Goal: Task Accomplishment & Management: Complete application form

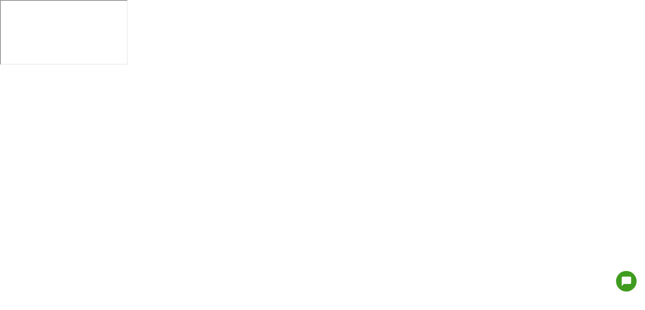
click at [203, 66] on html at bounding box center [322, 33] width 645 height 66
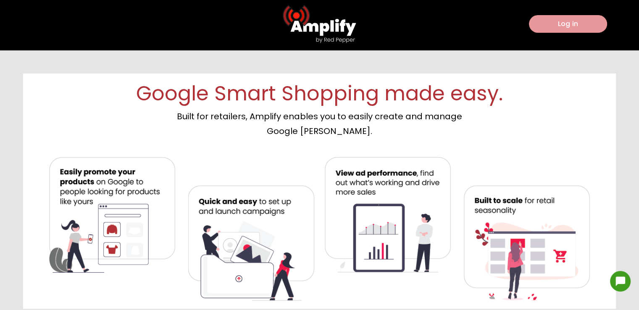
click at [560, 22] on button "Log in" at bounding box center [568, 24] width 78 height 18
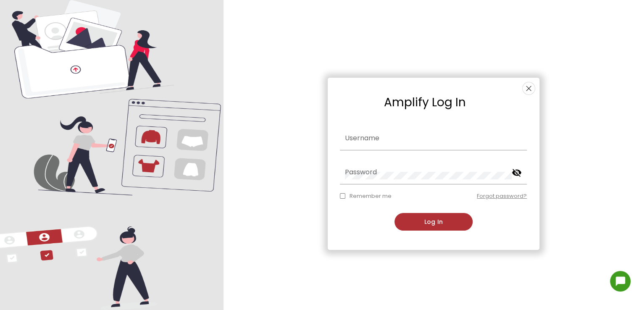
type input "[PERSON_NAME]"
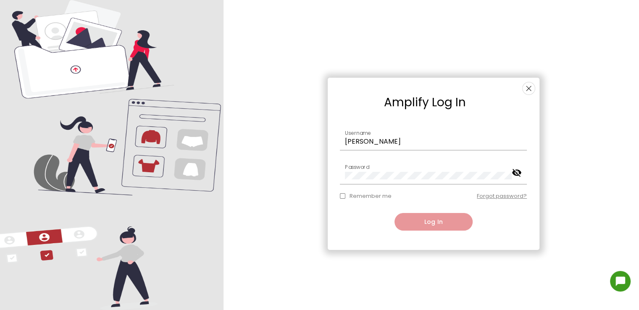
click at [427, 223] on button "Log In" at bounding box center [433, 222] width 78 height 18
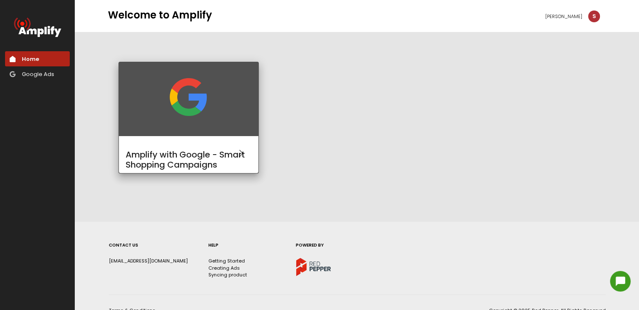
click at [229, 134] on mat-card "Amplify with Google - Smart Shopping Campaigns" at bounding box center [188, 118] width 140 height 112
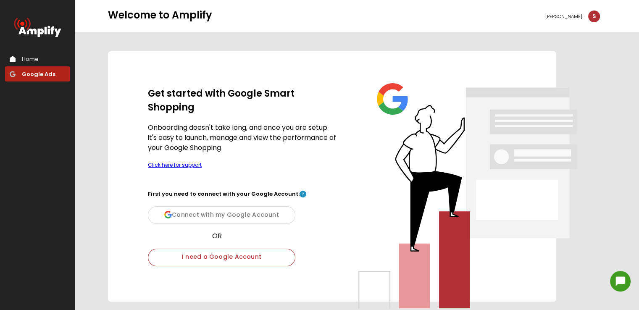
scroll to position [112, 0]
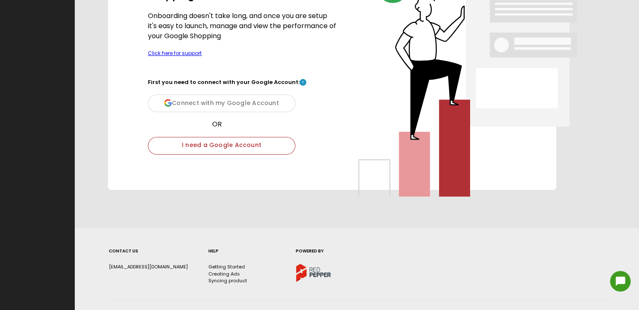
click at [249, 103] on div "Connect with my Google Account" at bounding box center [221, 103] width 147 height 18
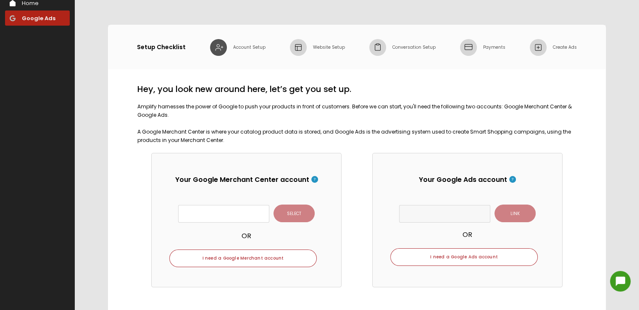
scroll to position [112, 0]
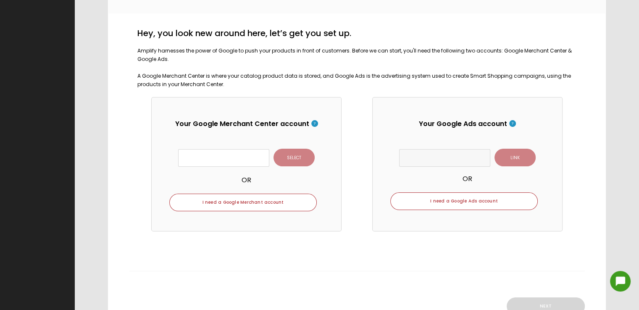
click at [210, 165] on input "text" at bounding box center [223, 158] width 91 height 18
click at [233, 154] on input "text" at bounding box center [223, 158] width 91 height 18
click at [283, 167] on div "OR" at bounding box center [246, 176] width 154 height 18
click at [260, 160] on input "text" at bounding box center [223, 158] width 91 height 18
click at [273, 185] on div "Your Google Merchant Center account SELECT OR I need a Google Merchant account" at bounding box center [246, 164] width 190 height 134
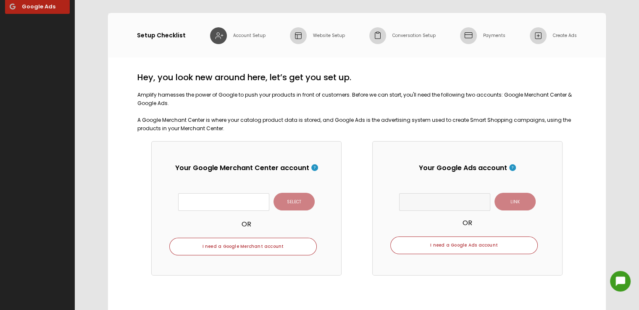
scroll to position [87, 0]
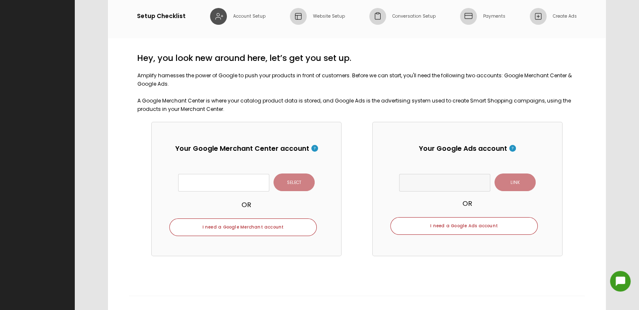
click at [458, 191] on div at bounding box center [467, 194] width 154 height 7
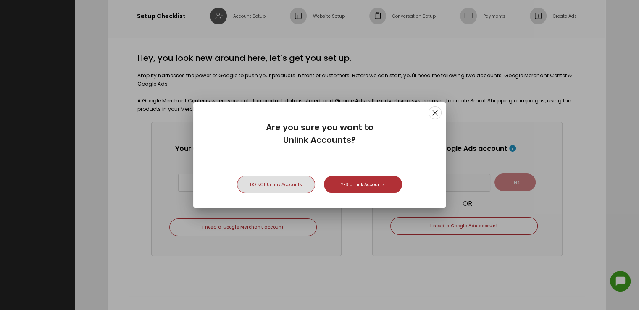
click at [435, 112] on img at bounding box center [434, 112] width 13 height 13
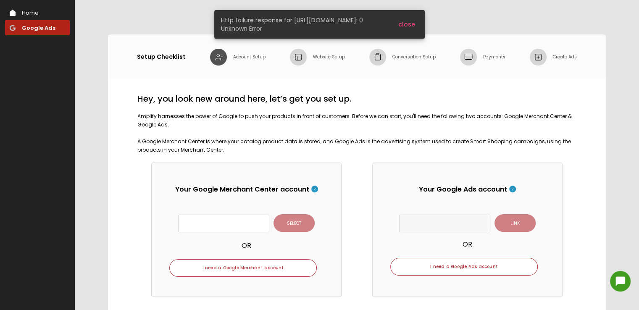
scroll to position [31, 0]
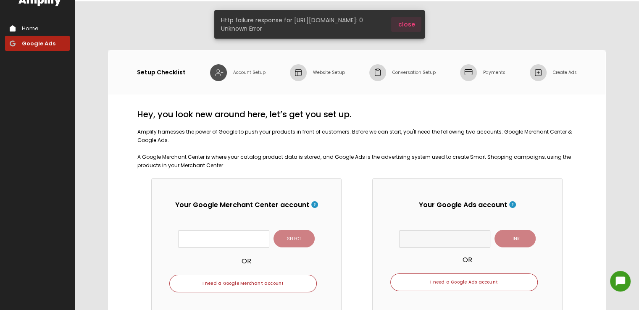
click at [403, 26] on span "close" at bounding box center [406, 24] width 17 height 8
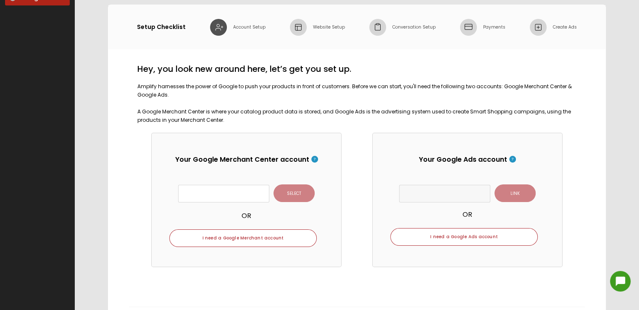
scroll to position [87, 0]
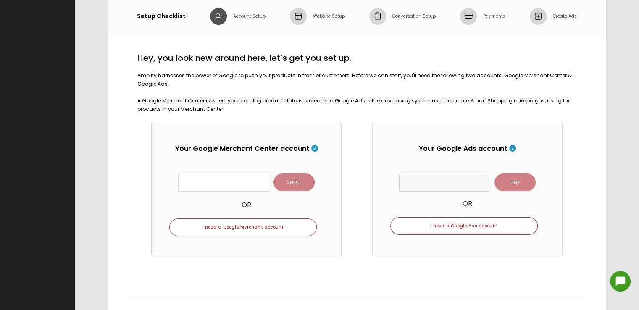
click at [242, 179] on input "text" at bounding box center [223, 183] width 91 height 18
click at [257, 178] on input "text" at bounding box center [223, 183] width 91 height 18
click at [296, 204] on div "OR" at bounding box center [246, 200] width 154 height 18
click at [255, 188] on input "text" at bounding box center [223, 183] width 91 height 18
click at [256, 225] on button "I need a Google Merchant account" at bounding box center [242, 227] width 147 height 18
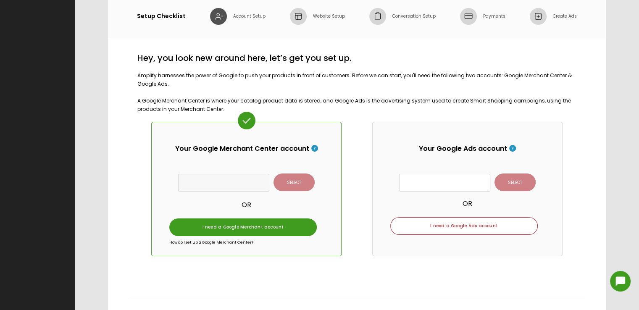
drag, startPoint x: 447, startPoint y: 178, endPoint x: 443, endPoint y: 187, distance: 9.0
click at [447, 179] on input "text" at bounding box center [444, 183] width 91 height 18
click at [443, 187] on input "text" at bounding box center [444, 183] width 91 height 18
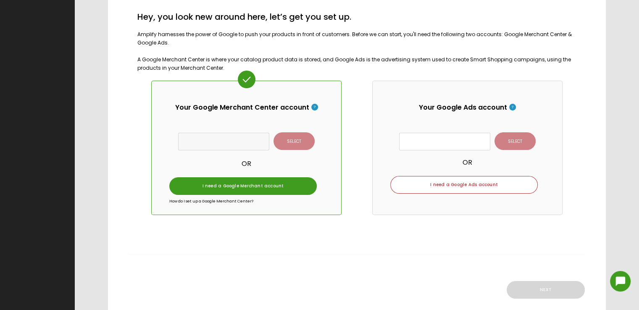
scroll to position [143, 0]
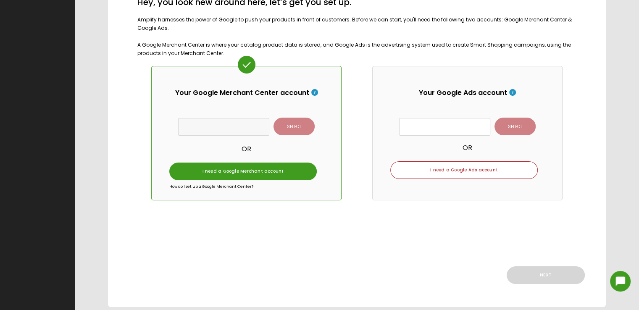
click at [452, 126] on input "text" at bounding box center [444, 127] width 91 height 18
type input "f"
click at [423, 127] on input "text" at bounding box center [444, 127] width 91 height 18
click at [430, 124] on input "text" at bounding box center [444, 127] width 91 height 18
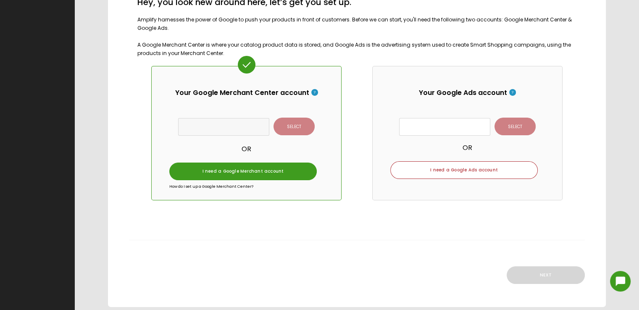
paste input "23283689267"
type input "23283689267"
click at [515, 124] on button "SELECT" at bounding box center [514, 127] width 41 height 18
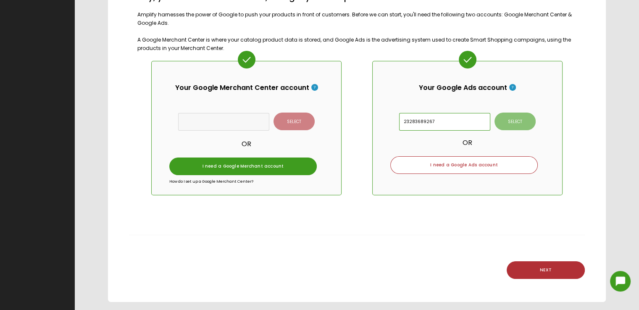
scroll to position [199, 0]
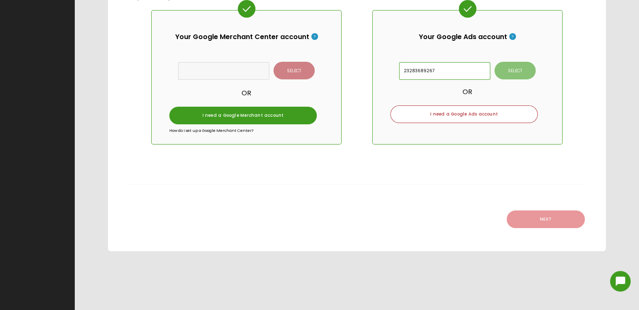
click at [545, 221] on button "NEXT" at bounding box center [545, 219] width 78 height 18
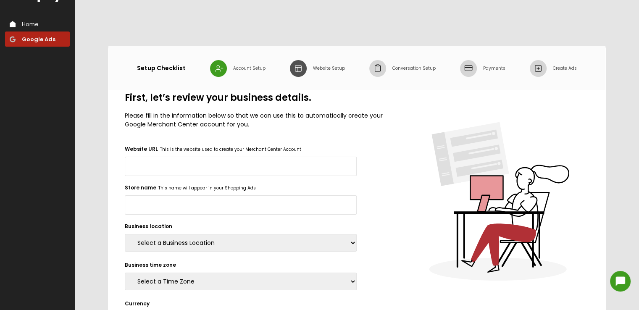
scroll to position [56, 0]
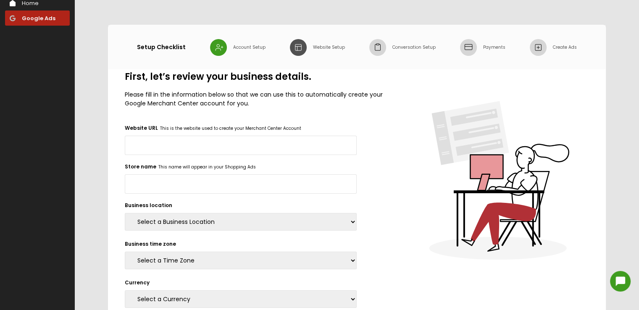
click at [188, 136] on input "Website URL" at bounding box center [241, 145] width 232 height 19
paste input "[URL][DOMAIN_NAME]"
drag, startPoint x: 278, startPoint y: 145, endPoint x: 411, endPoint y: 153, distance: 132.5
type input "[URL][DOMAIN_NAME]"
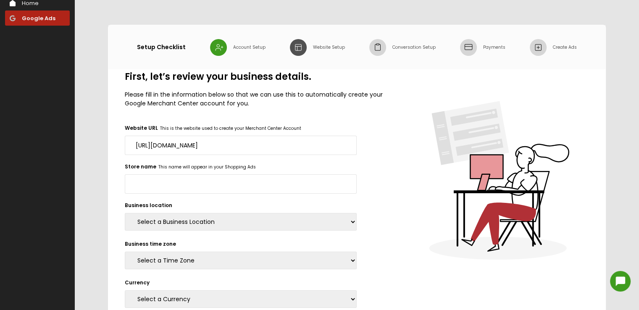
click at [274, 185] on input "Store name" at bounding box center [241, 183] width 232 height 19
type input "VMG_12"
click at [227, 223] on select "Select a Business Location [GEOGRAPHIC_DATA] [GEOGRAPHIC_DATA] [GEOGRAPHIC_DATA…" at bounding box center [241, 222] width 232 height 18
select select "CA"
click at [125, 213] on select "Select a Business Location [GEOGRAPHIC_DATA] [GEOGRAPHIC_DATA] [GEOGRAPHIC_DATA…" at bounding box center [241, 222] width 232 height 18
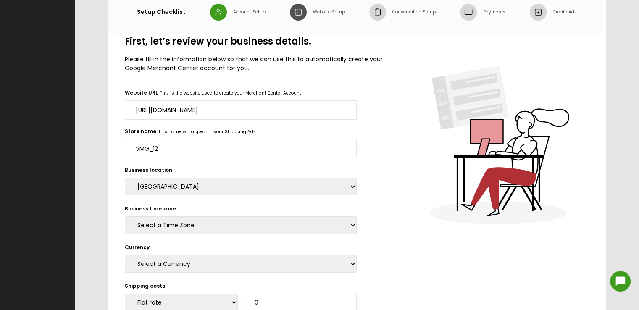
scroll to position [112, 0]
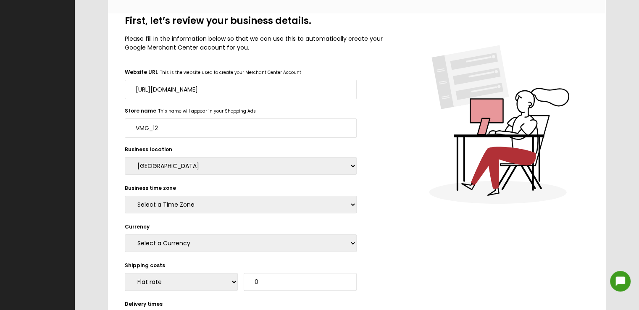
click at [171, 204] on select "Select a Time Zone" at bounding box center [241, 205] width 232 height 18
select select "America/St_Johns (GMT-03:30)"
click at [125, 196] on select "Select a Time Zone [GEOGRAPHIC_DATA]/[GEOGRAPHIC_DATA] (GMT-08:00) [GEOGRAPHIC_…" at bounding box center [241, 205] width 232 height 18
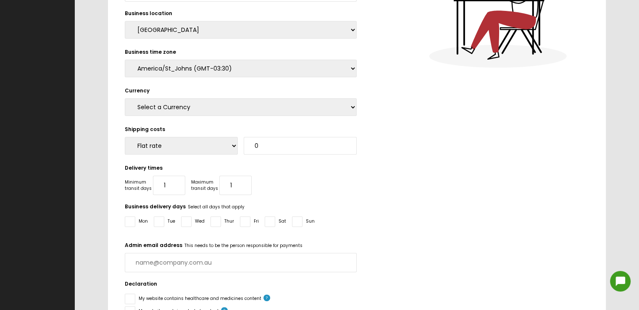
scroll to position [224, 0]
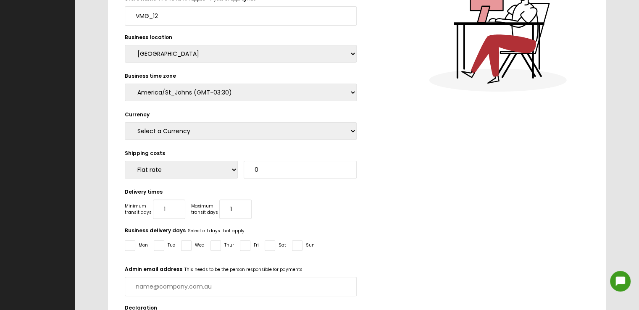
click at [301, 140] on div "Currency Select a Currency [DEMOGRAPHIC_DATA] (AFN) Albanian lekë (ALL) Algeria…" at bounding box center [241, 126] width 232 height 30
click at [311, 128] on select "Select a Currency [DEMOGRAPHIC_DATA] (AFN) Albanian lekë (ALL) Algerian dinars …" at bounding box center [241, 131] width 232 height 18
select select "CAD"
click at [125, 122] on select "Select a Currency [DEMOGRAPHIC_DATA] (AFN) Albanian lekë (ALL) Algerian dinars …" at bounding box center [241, 131] width 232 height 18
click at [201, 168] on select "Flat rate Price percentage Free Shipping" at bounding box center [181, 170] width 113 height 18
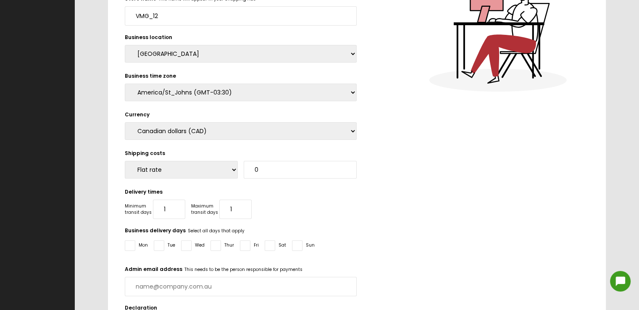
click at [314, 201] on div "Minimum transit days 1 Maximum transit days 1" at bounding box center [241, 208] width 232 height 19
click at [184, 170] on select "Flat rate Price percentage Free Shipping" at bounding box center [181, 170] width 113 height 18
select select "2: Free Shipping"
click at [125, 161] on select "Flat rate Price percentage Free Shipping" at bounding box center [181, 170] width 113 height 18
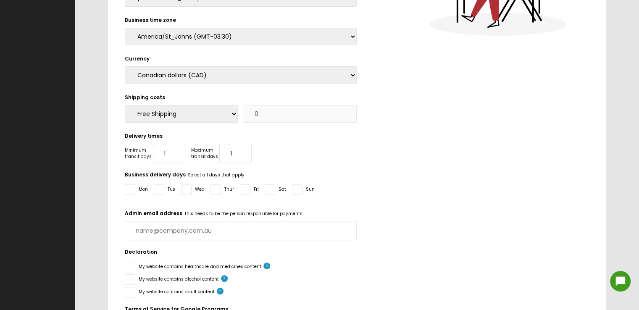
click at [169, 154] on input "1" at bounding box center [169, 153] width 32 height 19
click at [240, 154] on input "1" at bounding box center [235, 153] width 32 height 19
click at [176, 152] on input "1" at bounding box center [169, 153] width 32 height 19
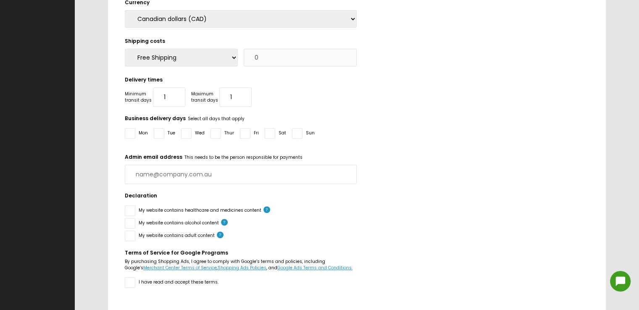
click at [104, 149] on div "Onboarding [PERSON_NAME] S Setup Checklist Account Setup Website Setup Conversa…" at bounding box center [357, 101] width 564 height 875
click at [129, 135] on div at bounding box center [130, 133] width 10 height 10
click at [130, 139] on input "checkbox" at bounding box center [130, 139] width 0 height 0
checkbox input "true"
click at [154, 134] on div at bounding box center [159, 133] width 10 height 10
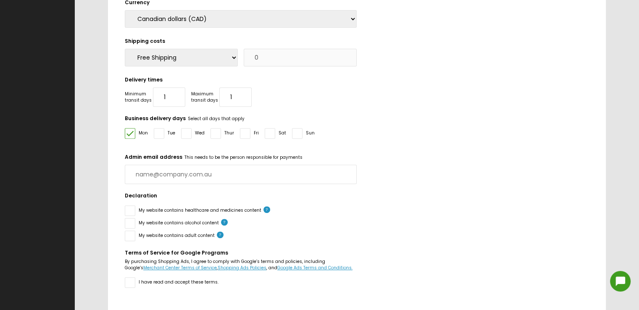
click at [159, 139] on input "checkbox" at bounding box center [159, 139] width 0 height 0
checkbox input "true"
click at [182, 137] on div at bounding box center [186, 133] width 10 height 10
click at [186, 139] on input "checkbox" at bounding box center [186, 139] width 0 height 0
checkbox input "true"
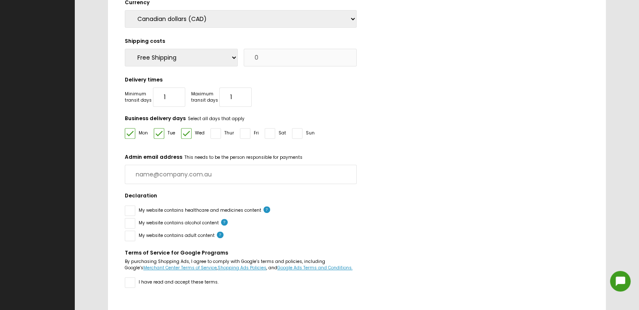
click at [215, 133] on div at bounding box center [215, 133] width 10 height 10
click at [215, 139] on input "checkbox" at bounding box center [215, 139] width 0 height 0
checkbox input "true"
click at [245, 132] on div at bounding box center [245, 133] width 10 height 10
click at [245, 139] on input "checkbox" at bounding box center [245, 139] width 0 height 0
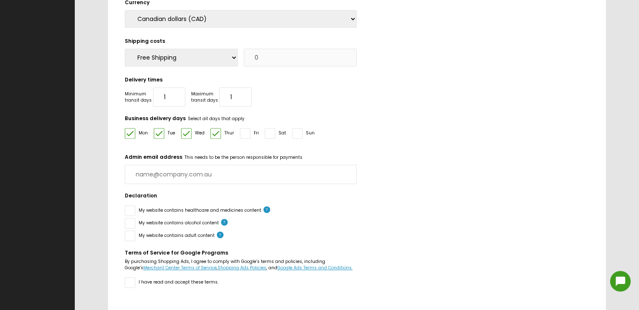
checkbox input "true"
click at [191, 179] on input "email" at bounding box center [241, 174] width 232 height 19
type input "[EMAIL_ADDRESS][DOMAIN_NAME]"
click at [255, 195] on div "Declaration" at bounding box center [241, 195] width 232 height 7
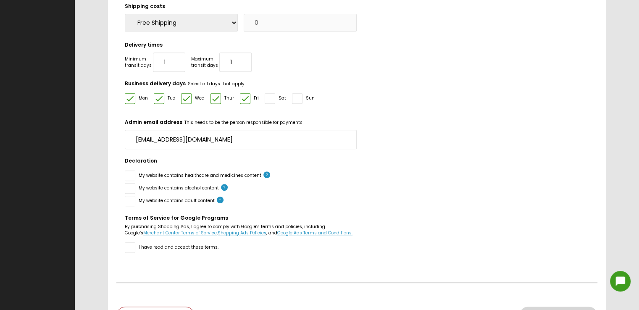
scroll to position [392, 0]
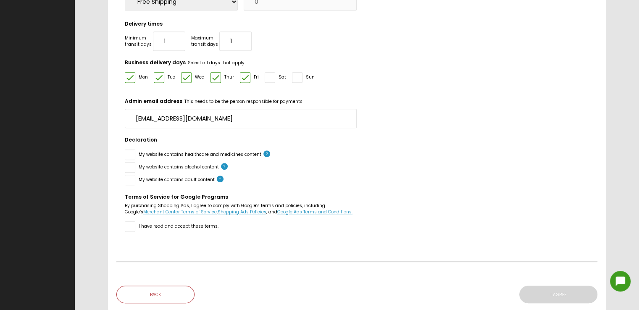
click at [128, 157] on div at bounding box center [130, 154] width 10 height 10
click at [130, 160] on input "checkbox" at bounding box center [130, 160] width 0 height 0
checkbox input "true"
click at [134, 228] on div at bounding box center [130, 226] width 10 height 10
click at [130, 232] on input "checkbox" at bounding box center [130, 232] width 0 height 0
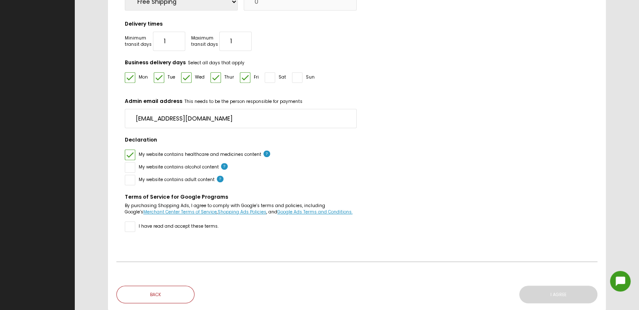
checkbox input "true"
click at [133, 155] on div at bounding box center [130, 154] width 10 height 10
click at [130, 160] on input "checkbox" at bounding box center [130, 160] width 0 height 0
click at [133, 155] on div at bounding box center [130, 154] width 10 height 10
click at [130, 160] on input "checkbox" at bounding box center [130, 160] width 0 height 0
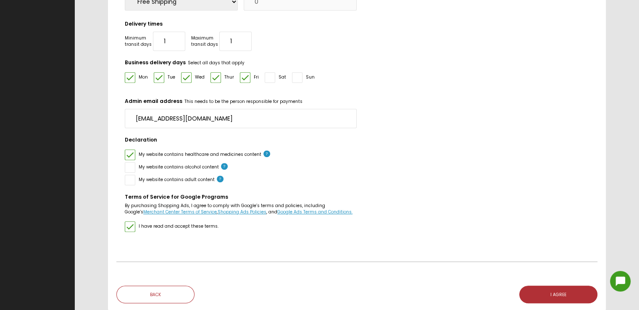
click at [131, 155] on div at bounding box center [130, 154] width 10 height 10
click at [130, 160] on input "checkbox" at bounding box center [130, 160] width 0 height 0
click at [134, 160] on div "My website contains alcohol content" at bounding box center [241, 166] width 232 height 13
click at [134, 155] on div at bounding box center [130, 154] width 10 height 10
click at [130, 160] on input "checkbox" at bounding box center [130, 160] width 0 height 0
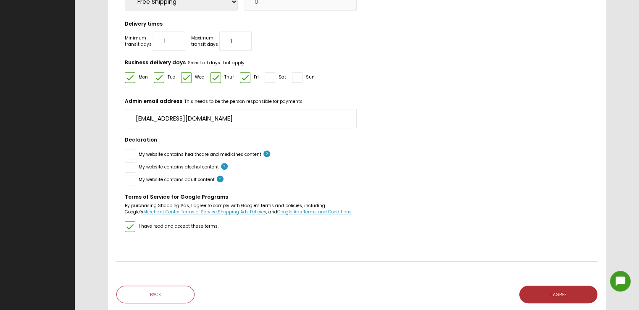
checkbox input "true"
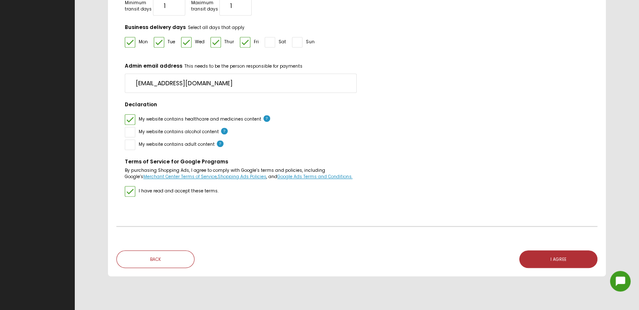
scroll to position [448, 0]
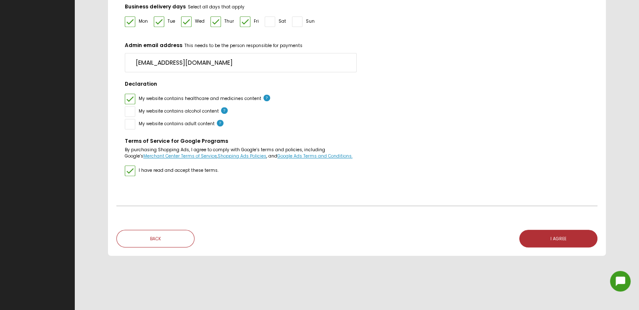
click at [556, 242] on button "I AGREE" at bounding box center [558, 239] width 78 height 18
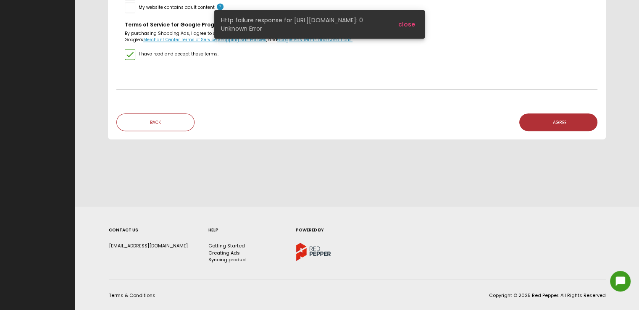
scroll to position [564, 0]
click at [403, 27] on span "close" at bounding box center [406, 24] width 17 height 8
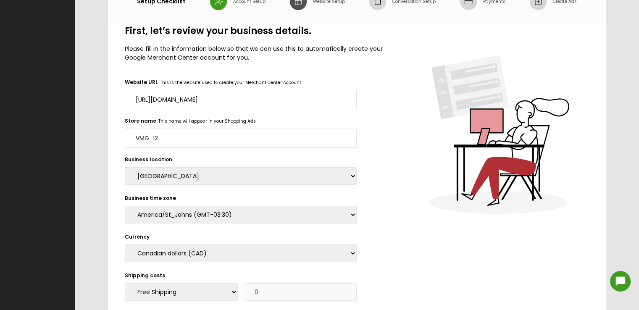
scroll to position [0, 0]
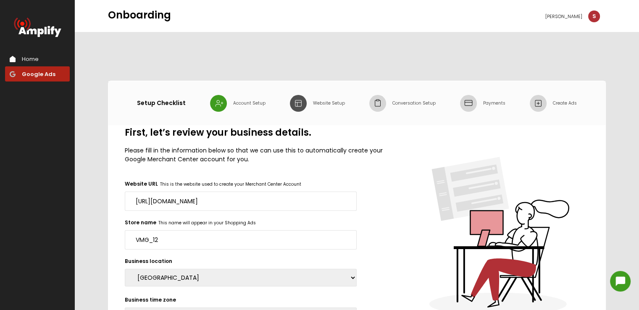
click at [294, 101] on img at bounding box center [298, 103] width 17 height 17
click at [388, 110] on div "Conversation Setup" at bounding box center [411, 103] width 50 height 17
click at [400, 105] on div "Conversation Setup" at bounding box center [411, 103] width 50 height 6
click at [508, 104] on div "Setup Checklist Account Setup Website Setup Conversation Setup Payments Create …" at bounding box center [356, 103] width 497 height 44
drag, startPoint x: 349, startPoint y: 104, endPoint x: 312, endPoint y: 104, distance: 36.9
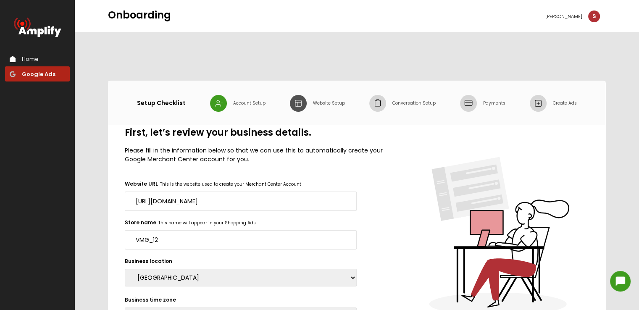
click at [312, 104] on div "Setup Checklist Account Setup Website Setup Conversation Setup Payments Create …" at bounding box center [356, 103] width 497 height 44
click at [26, 58] on div "Home" at bounding box center [30, 59] width 17 height 8
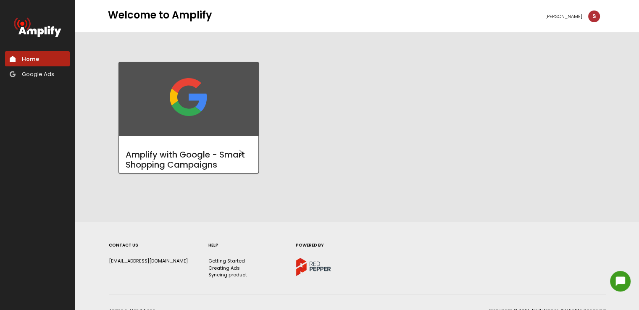
click at [37, 59] on div "Home" at bounding box center [30, 59] width 17 height 8
click at [597, 16] on div "S" at bounding box center [594, 16] width 12 height 12
